Goal: Information Seeking & Learning: Learn about a topic

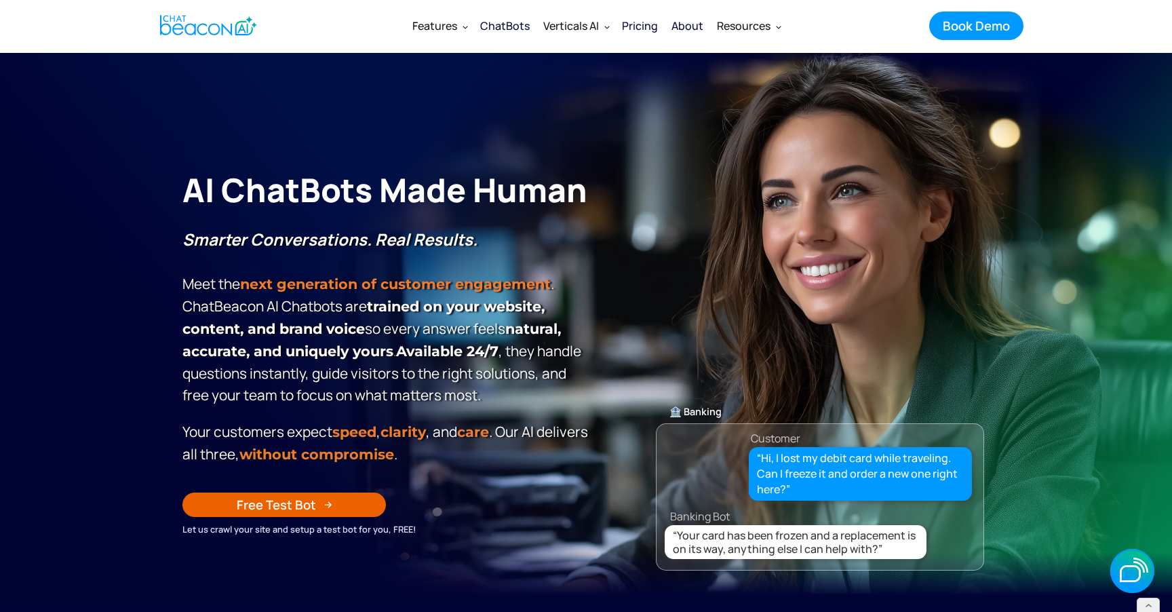
click at [510, 24] on div "ChatBots" at bounding box center [504, 25] width 49 height 19
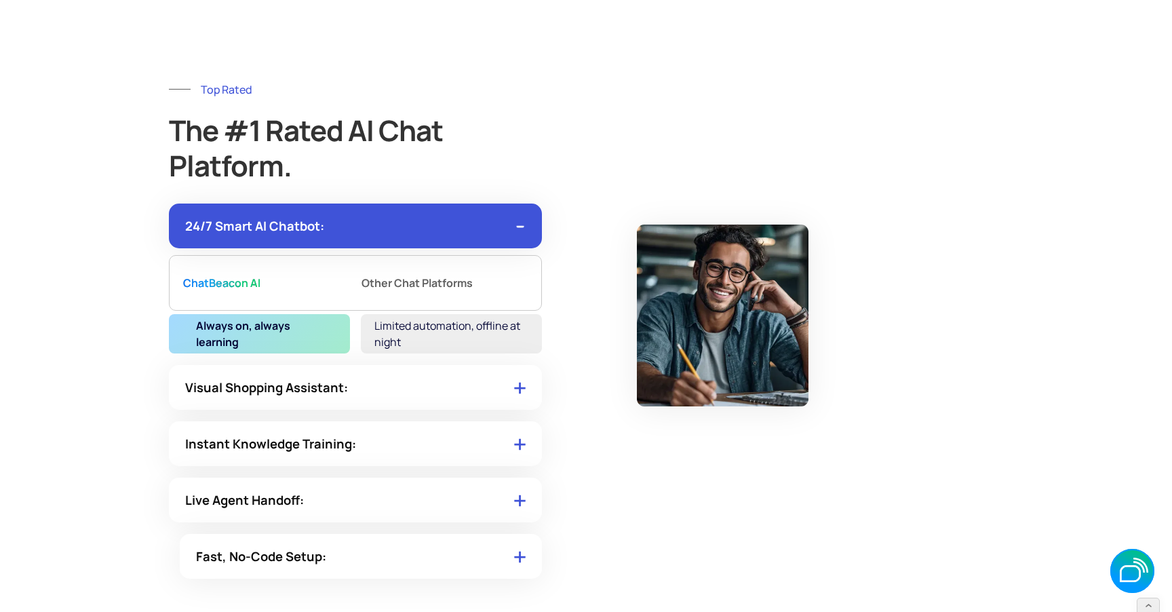
scroll to position [6724, 0]
click at [516, 386] on img at bounding box center [520, 386] width 8 height 5
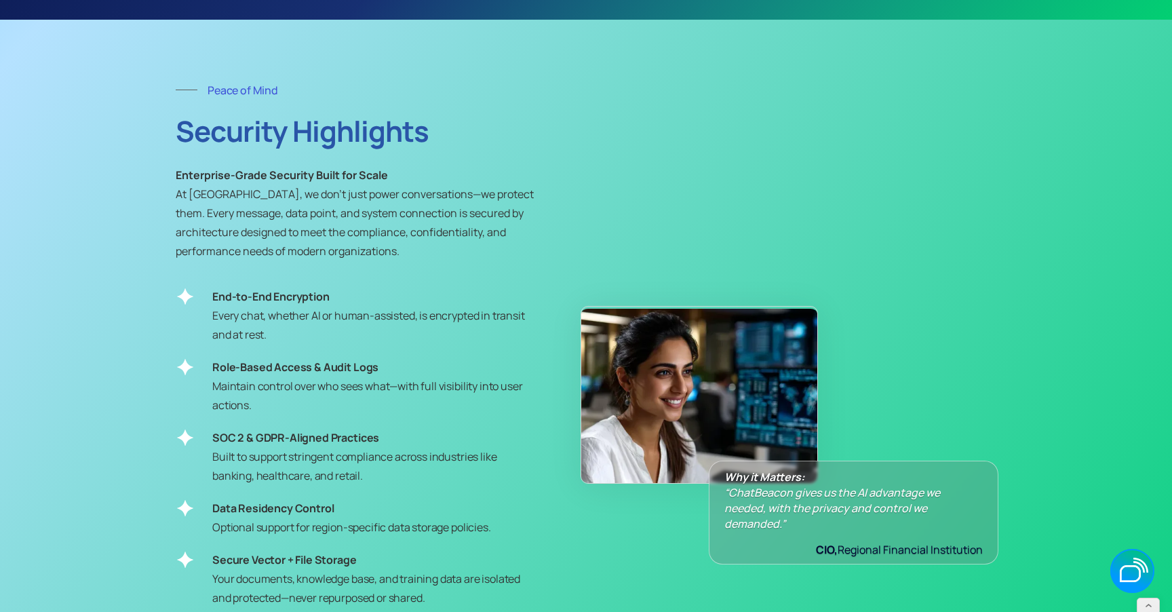
scroll to position [4728, 0]
